Goal: Find specific page/section

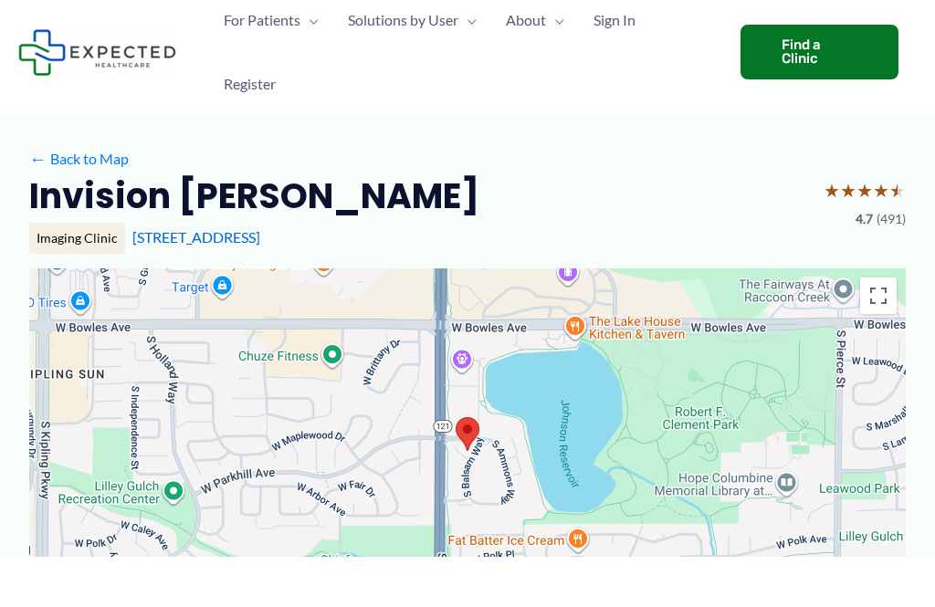
scroll to position [51, 0]
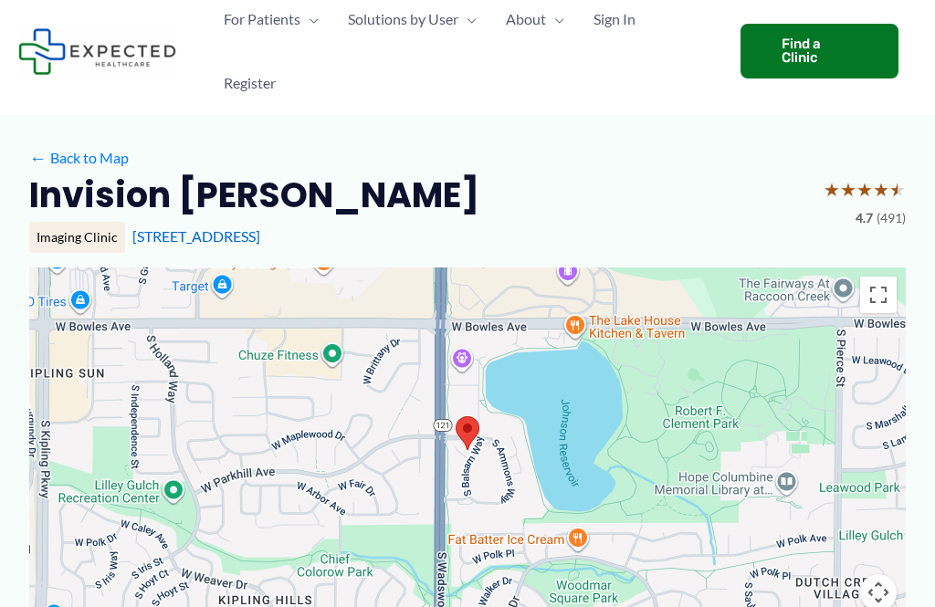
click at [840, 46] on div "Find a Clinic" at bounding box center [820, 51] width 158 height 55
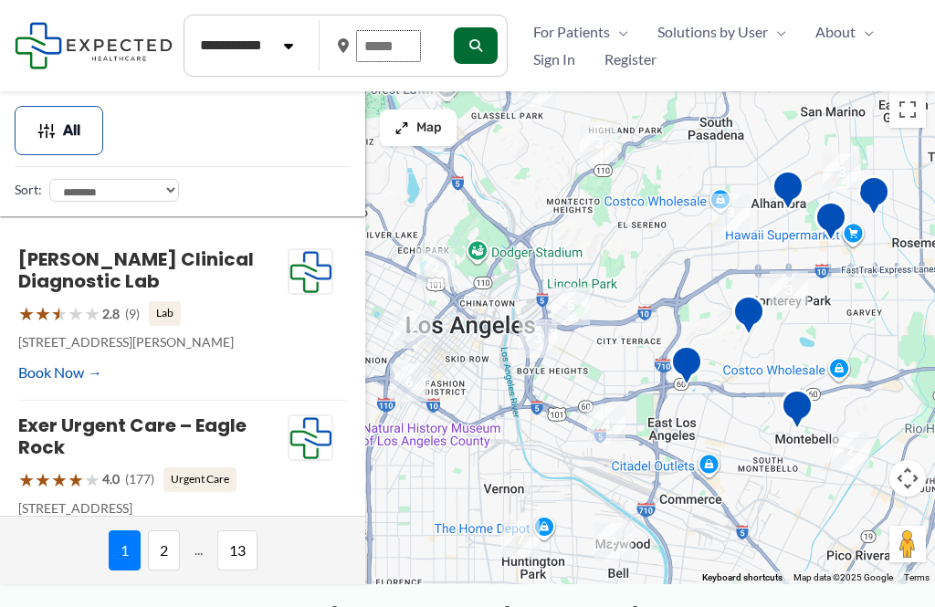
click at [417, 37] on input "text" at bounding box center [388, 46] width 65 height 32
click at [474, 44] on icon "submit" at bounding box center [475, 45] width 13 height 13
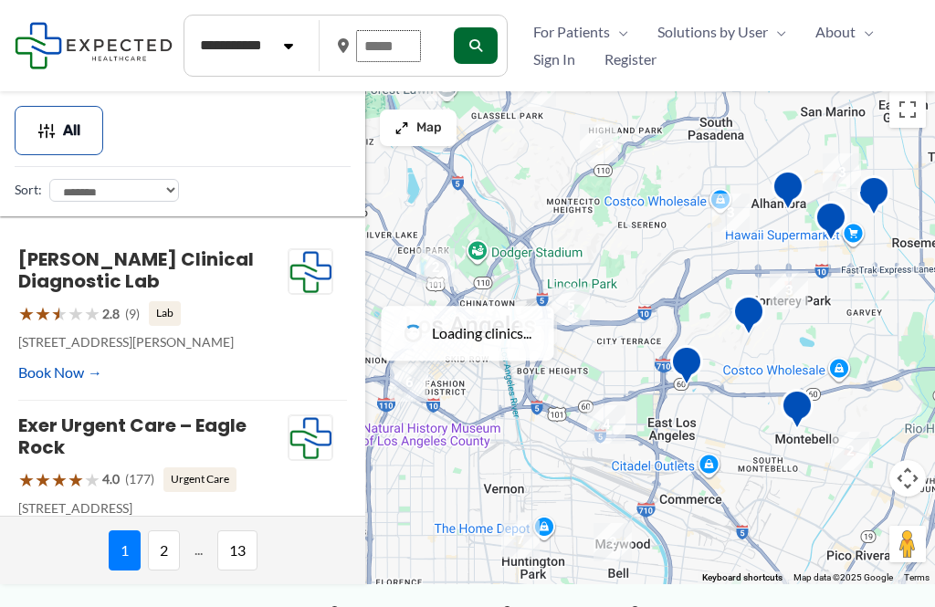
click at [412, 41] on input "text" at bounding box center [388, 46] width 65 height 32
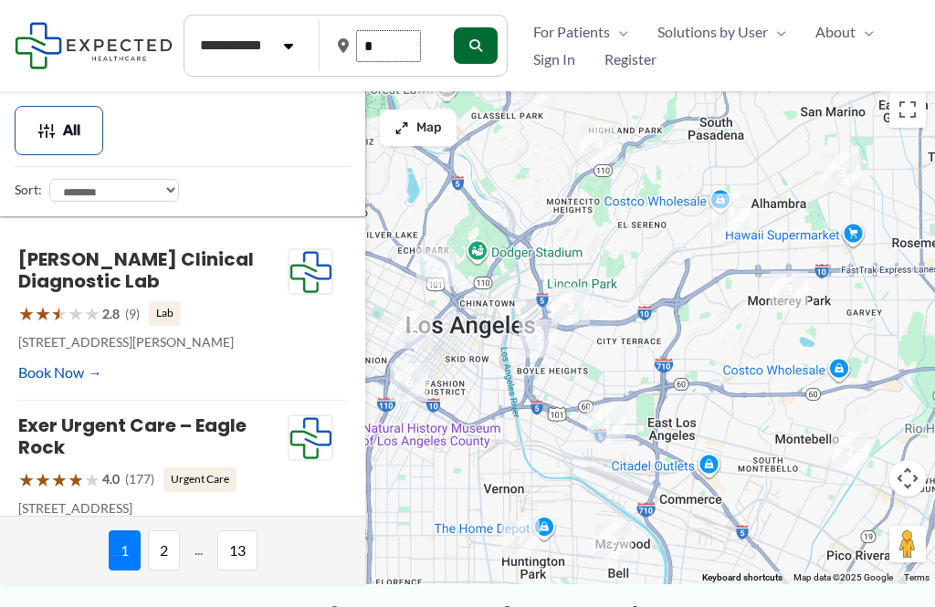
click at [416, 54] on input "*" at bounding box center [388, 46] width 65 height 32
click at [403, 38] on input "*" at bounding box center [388, 46] width 65 height 32
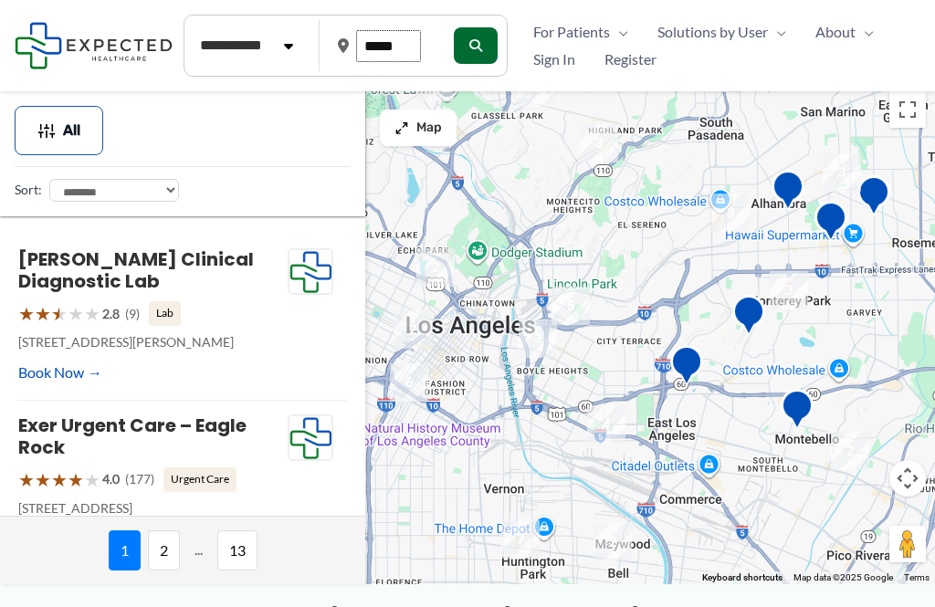
type input "*****"
click at [476, 35] on button "submit" at bounding box center [475, 45] width 44 height 37
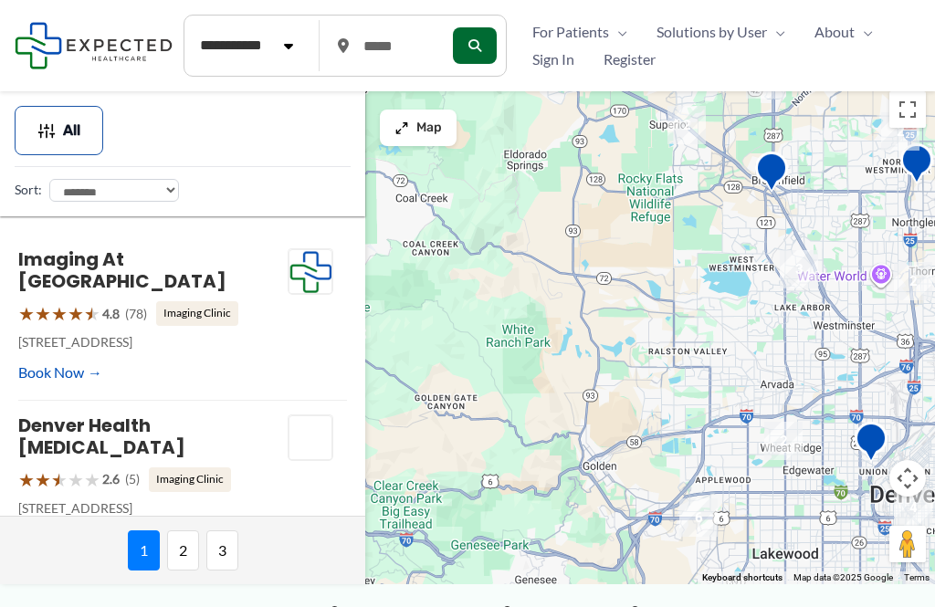
click at [74, 119] on button "All" at bounding box center [59, 130] width 89 height 49
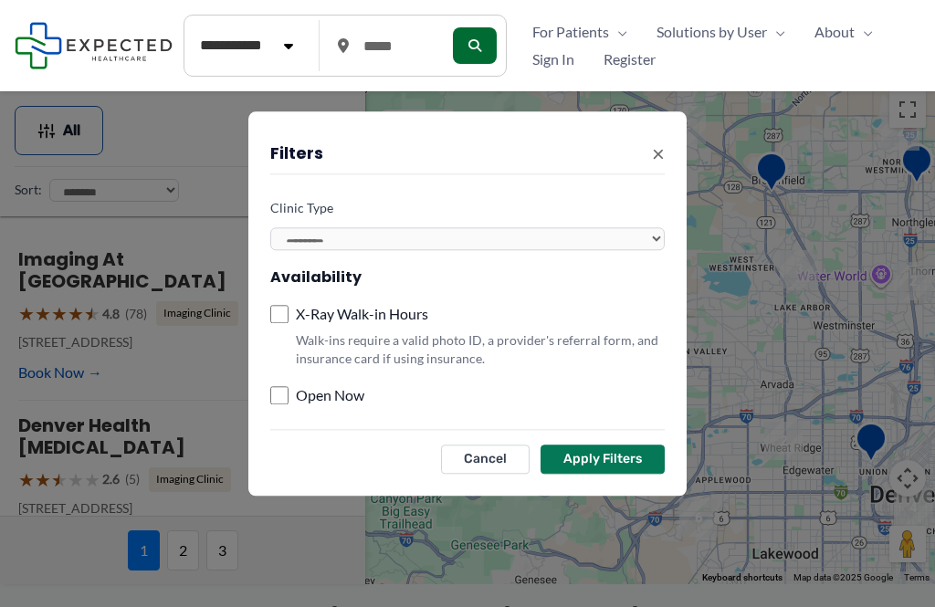
click at [662, 155] on span "×" at bounding box center [658, 153] width 13 height 41
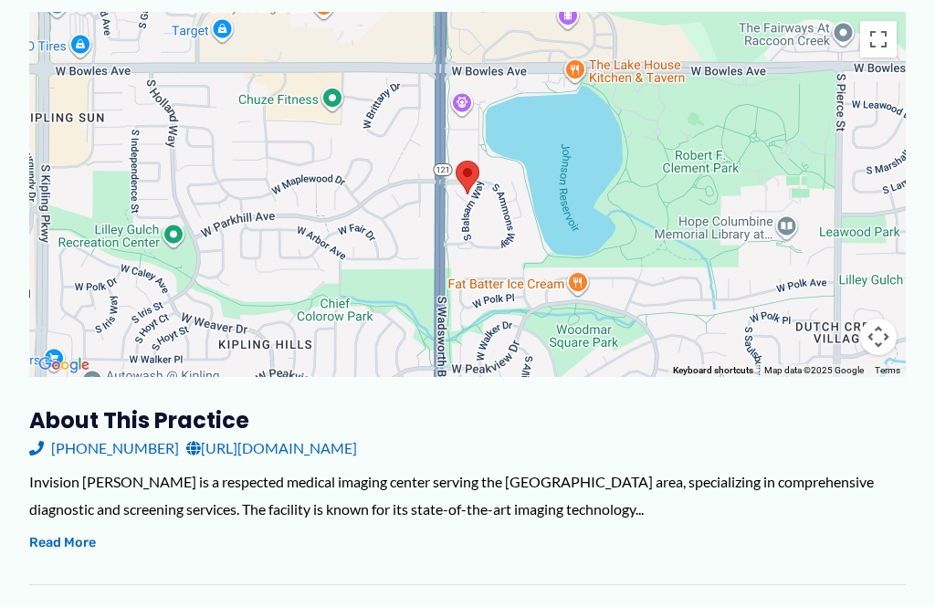
scroll to position [285, 0]
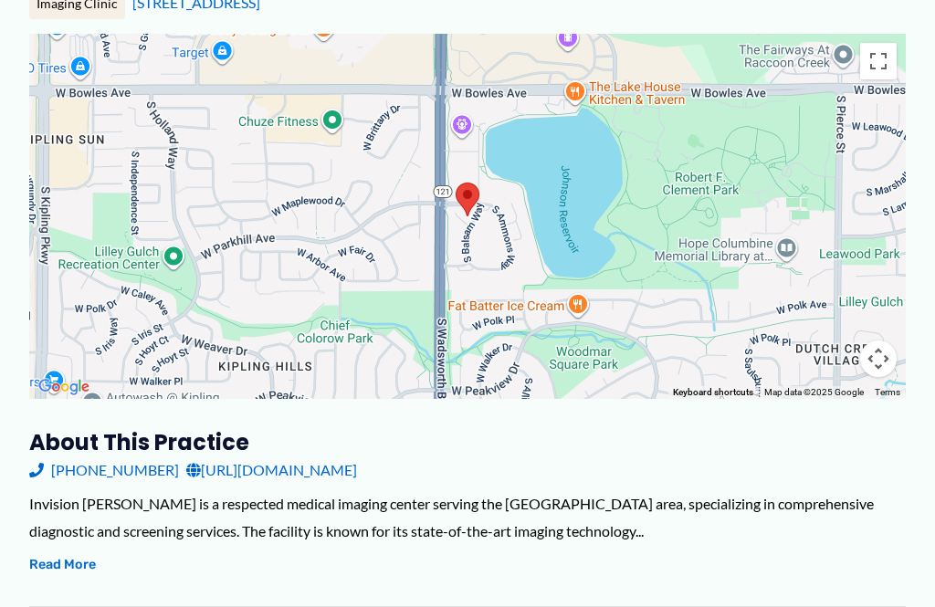
click at [343, 468] on link "https://www.invisionsallyjobe.com/" at bounding box center [271, 470] width 171 height 27
